Goal: Navigation & Orientation: Find specific page/section

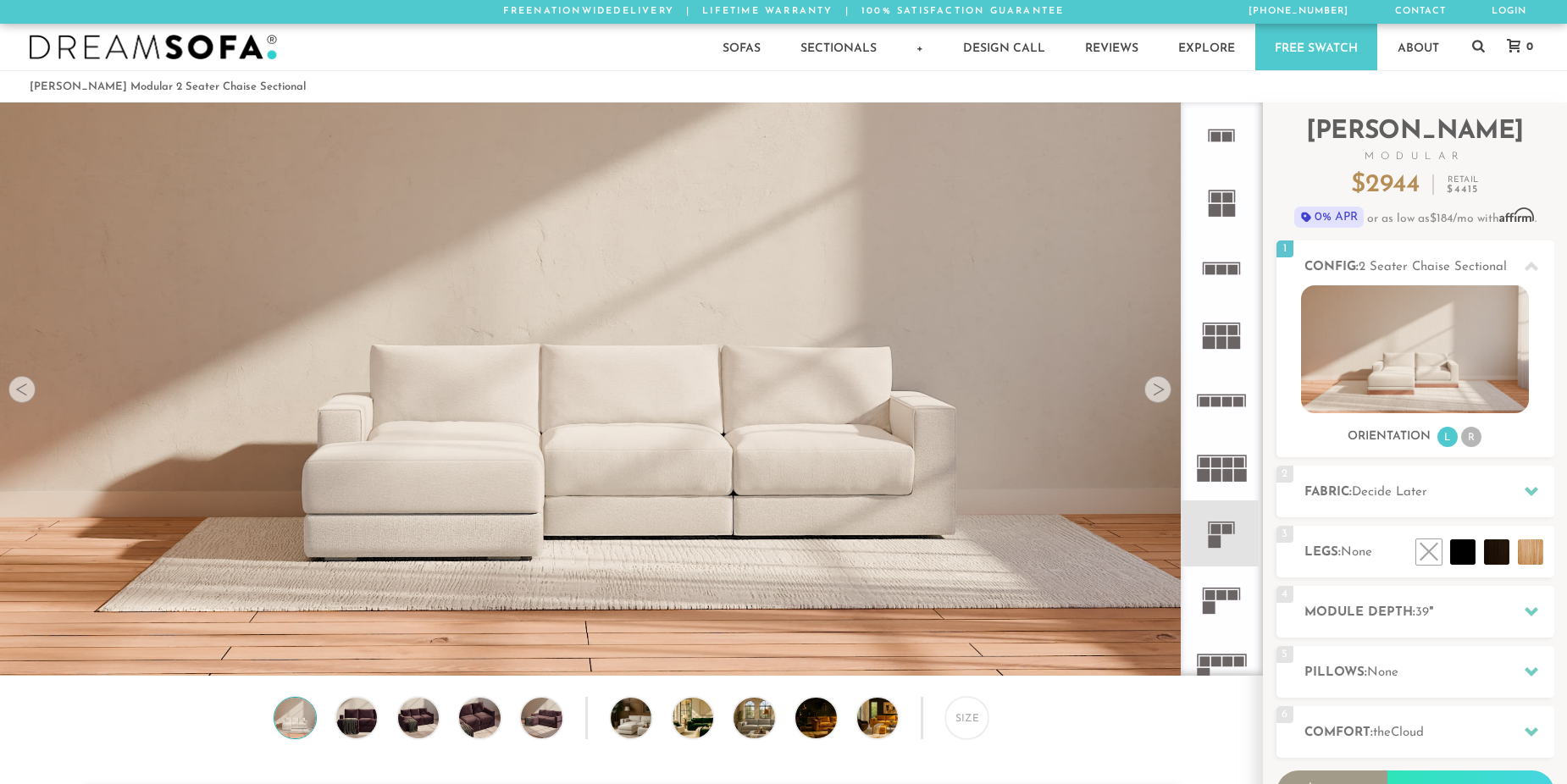
scroll to position [19672, 1555]
click at [1222, 129] on icon at bounding box center [1221, 135] width 66 height 66
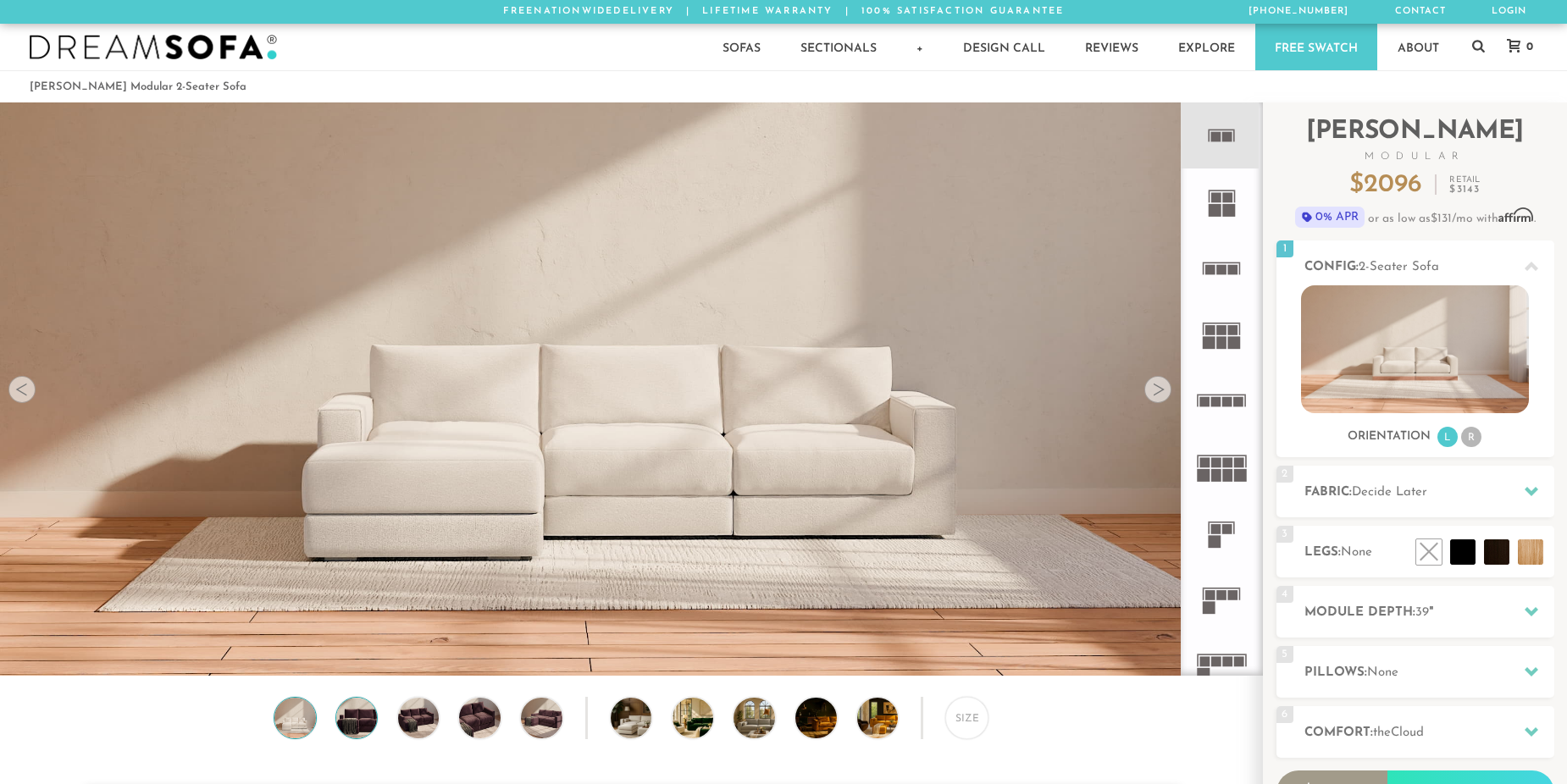
click at [348, 721] on img at bounding box center [357, 718] width 49 height 41
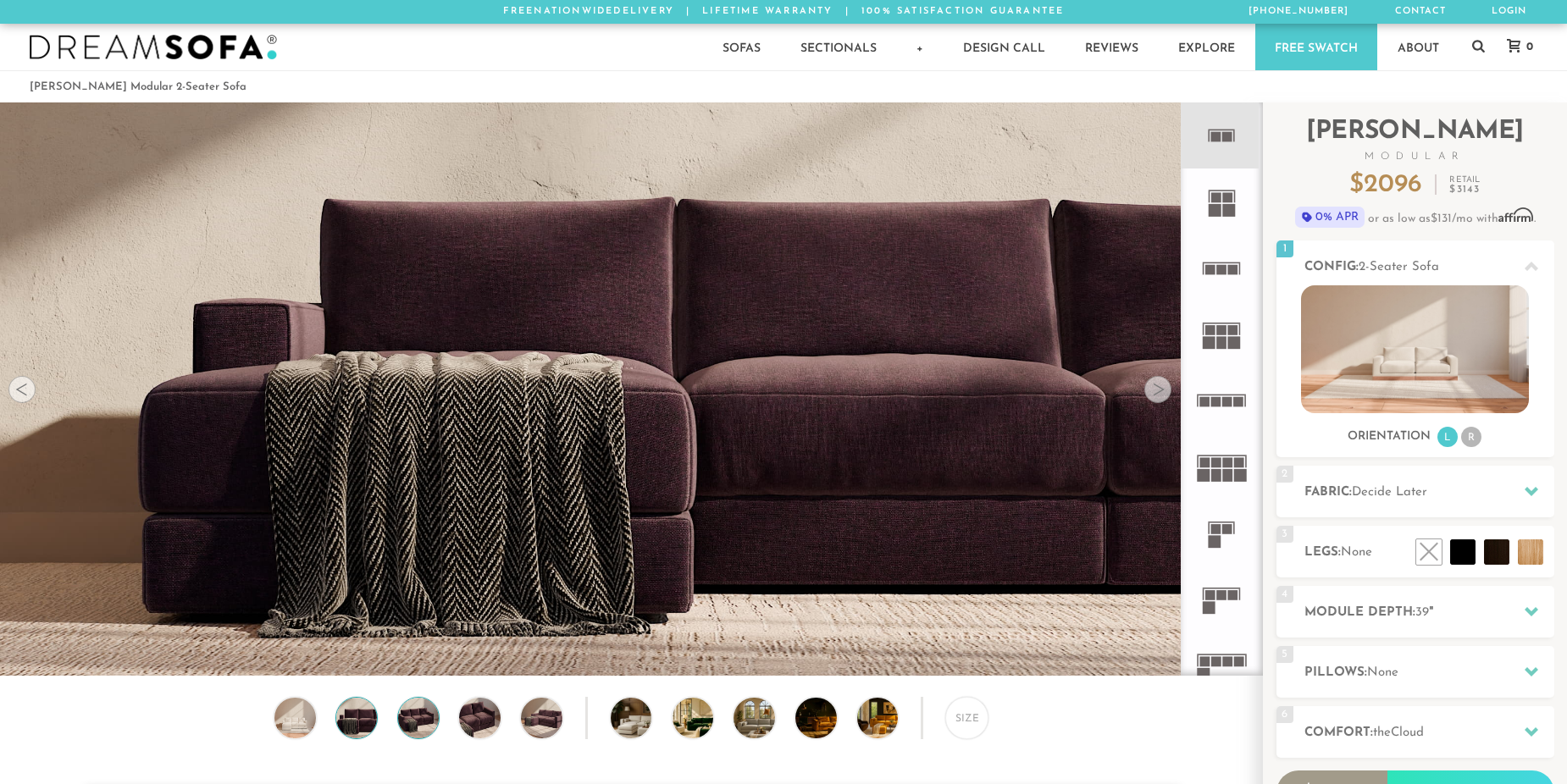
click at [405, 714] on img at bounding box center [419, 718] width 49 height 41
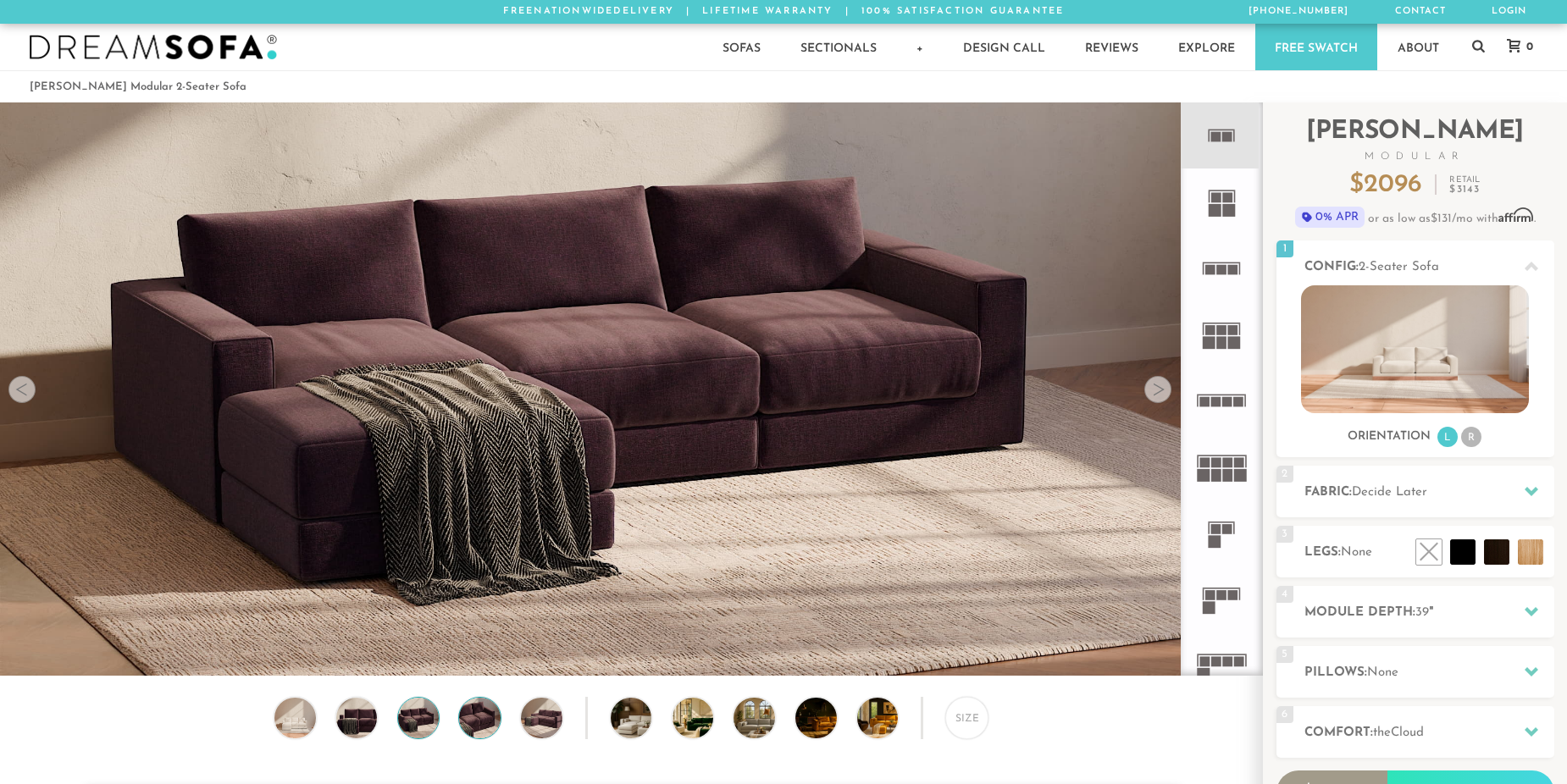
click at [467, 714] on img at bounding box center [480, 718] width 49 height 41
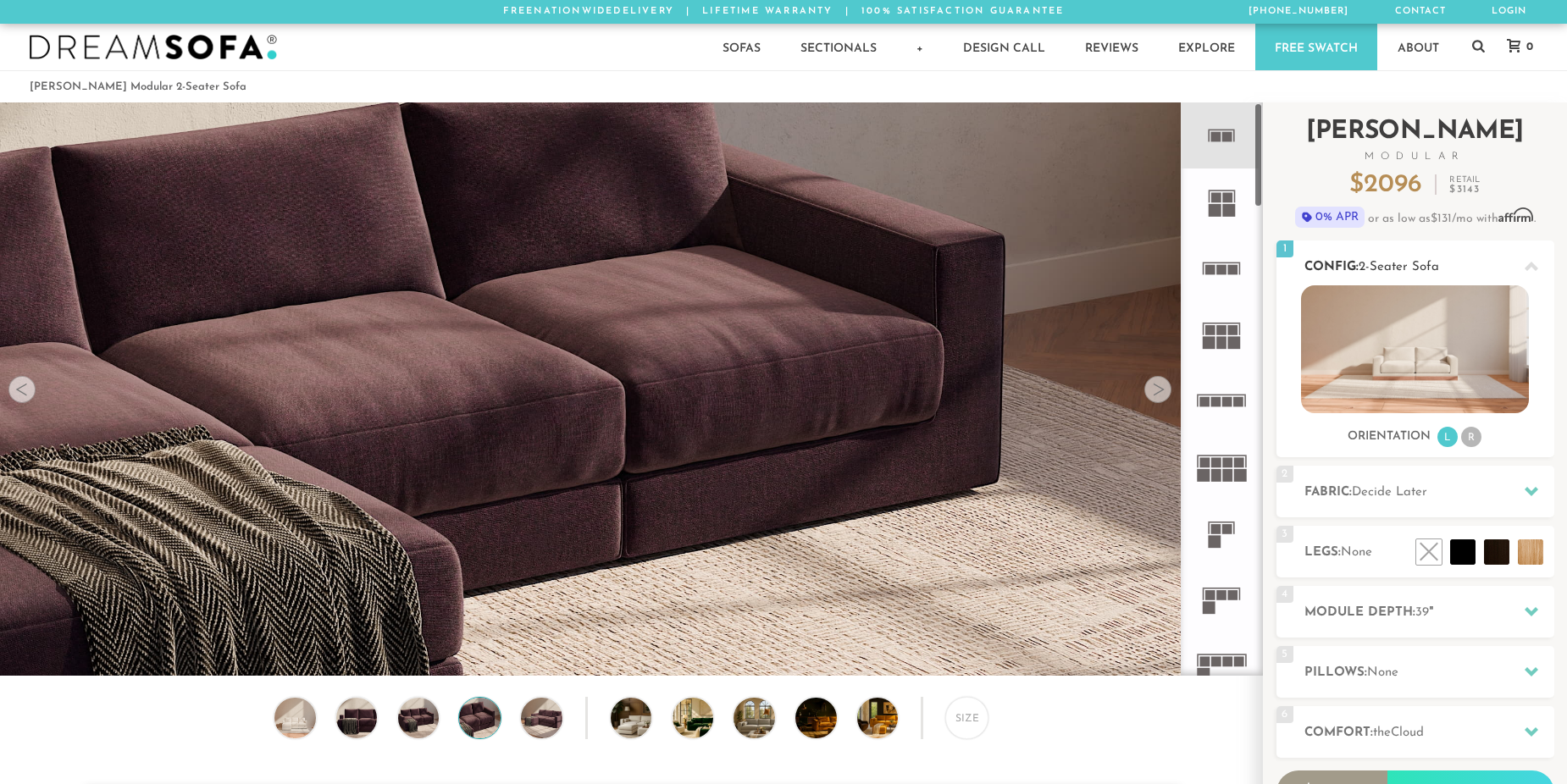
click at [1390, 354] on img at bounding box center [1415, 349] width 228 height 128
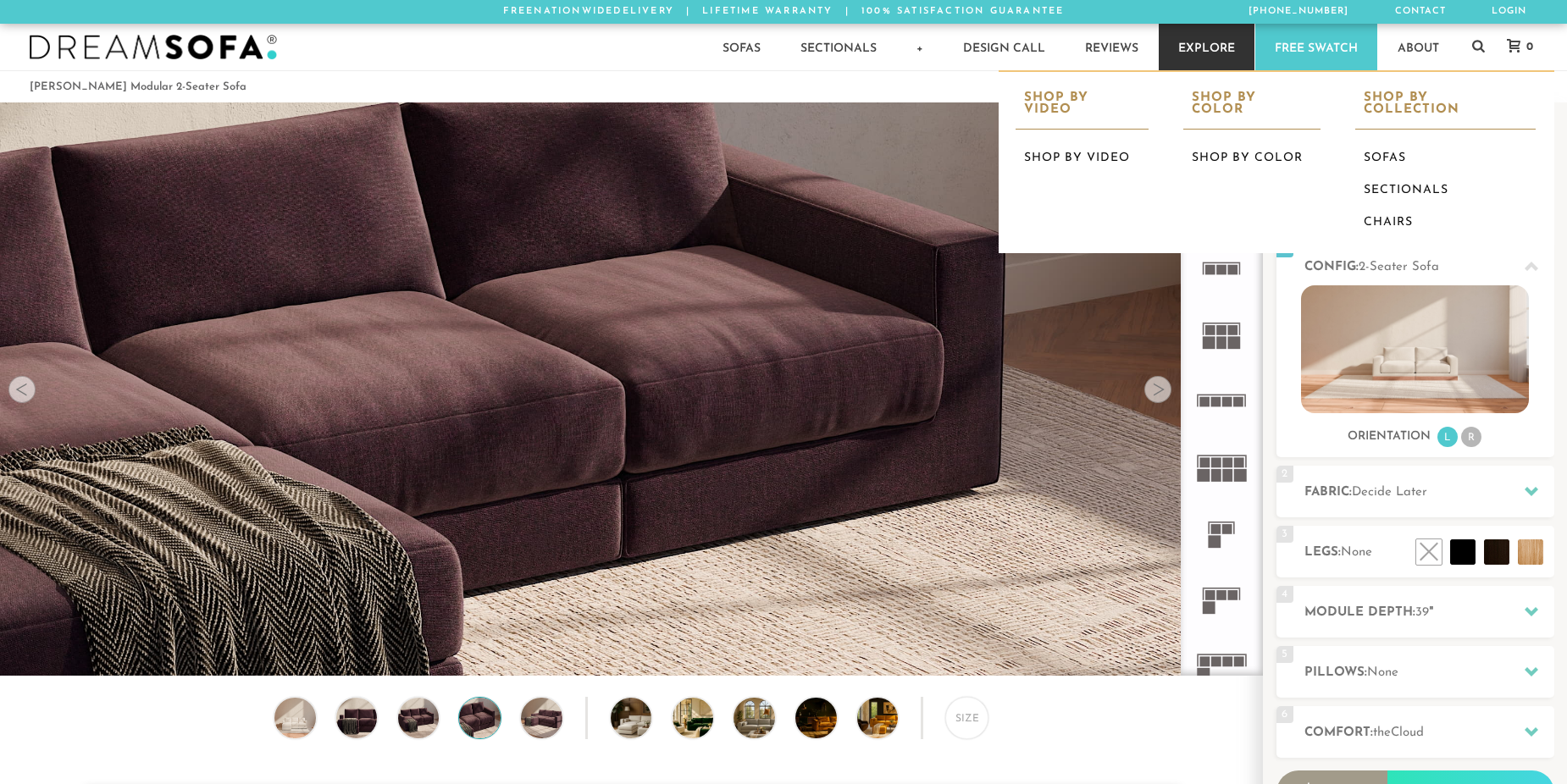
click at [1221, 48] on link "Explore" at bounding box center [1207, 47] width 96 height 47
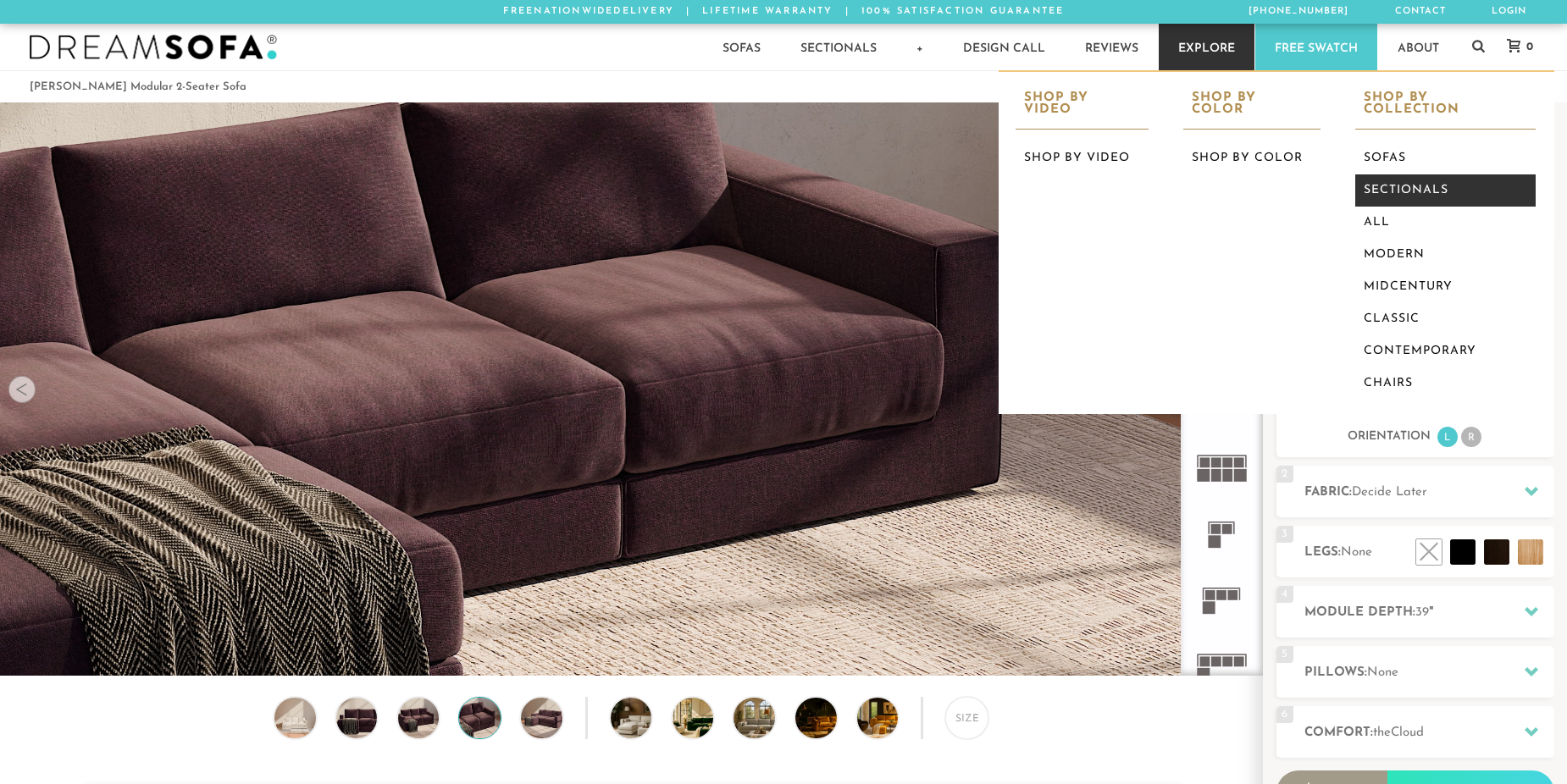
click at [1393, 174] on link "Sectionals" at bounding box center [1445, 190] width 181 height 33
